Goal: Transaction & Acquisition: Purchase product/service

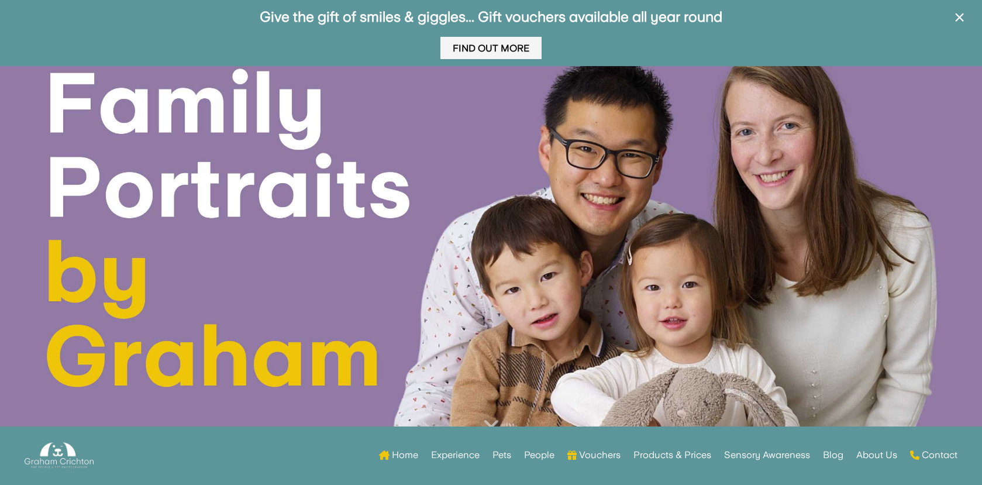
click at [482, 46] on link "Find Out More" at bounding box center [491, 48] width 101 height 23
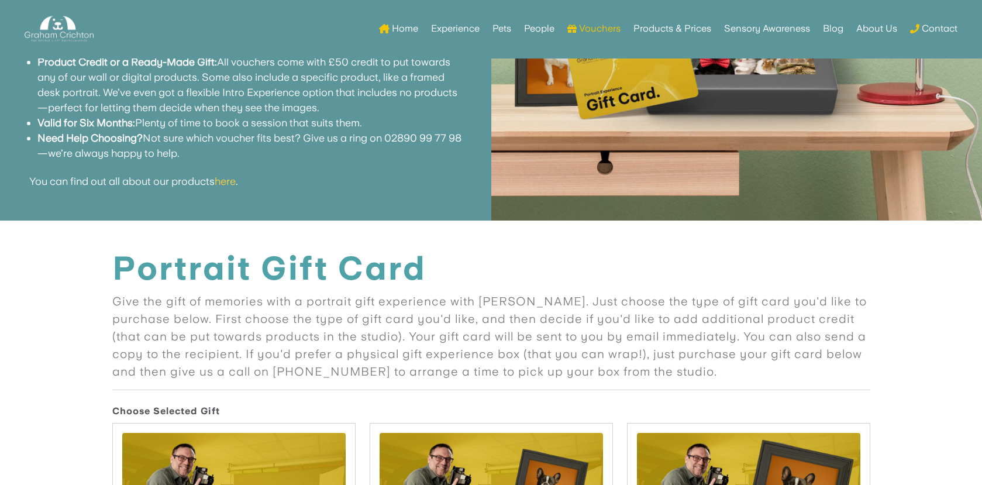
scroll to position [631, 0]
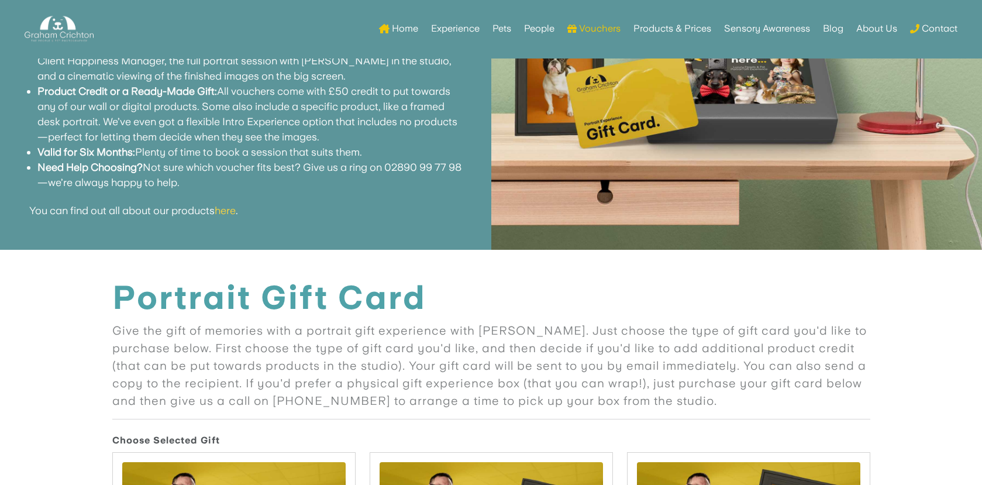
click at [225, 212] on font "here" at bounding box center [225, 210] width 21 height 12
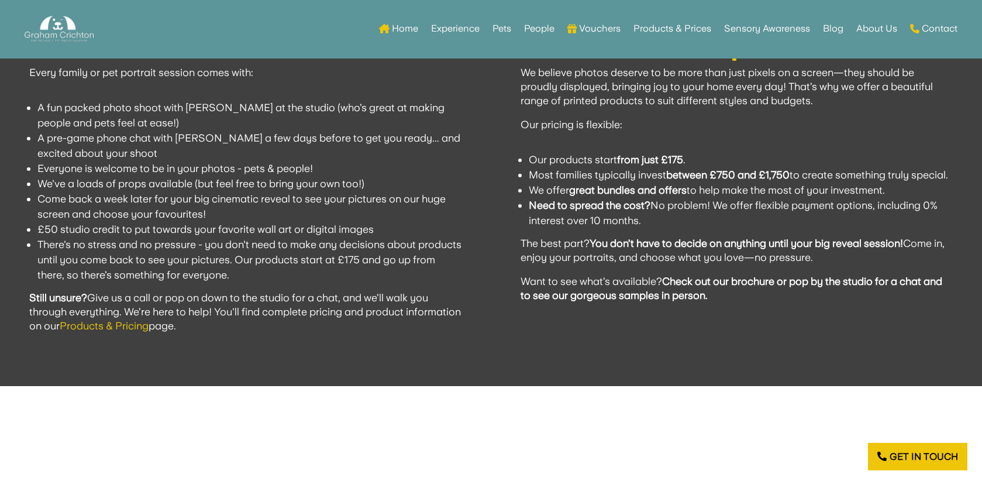
scroll to position [1181, 0]
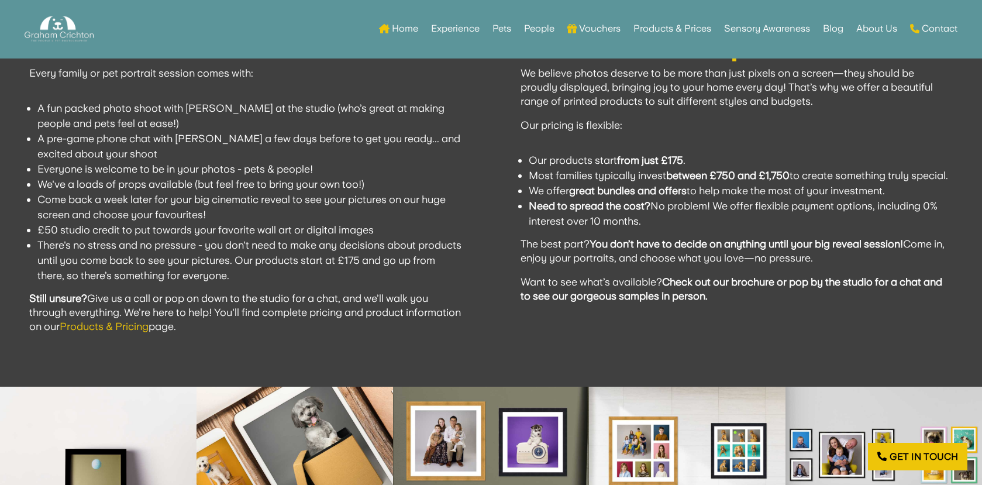
click at [149, 328] on link "Products & Pricing" at bounding box center [104, 326] width 89 height 12
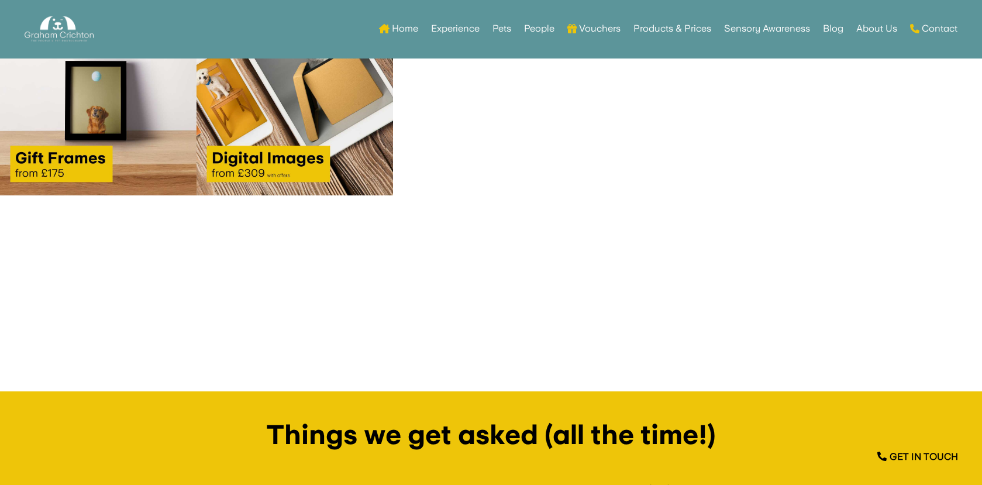
scroll to position [1599, 0]
